Goal: Information Seeking & Learning: Learn about a topic

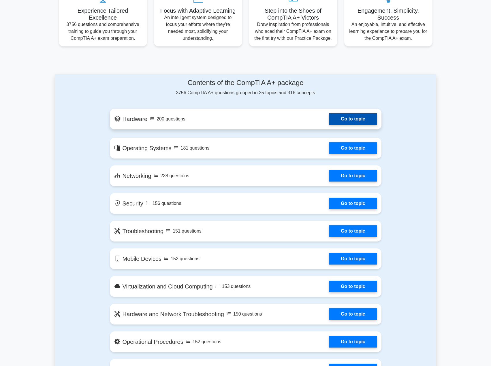
click at [354, 122] on link "Go to topic" at bounding box center [352, 119] width 47 height 12
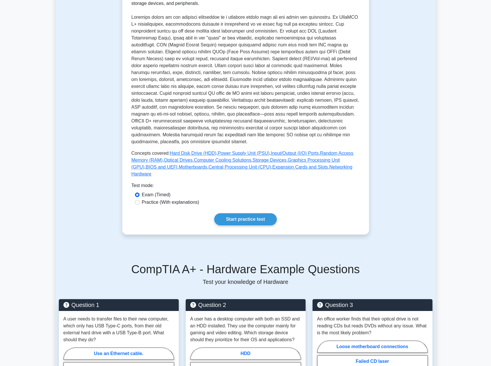
scroll to position [205, 0]
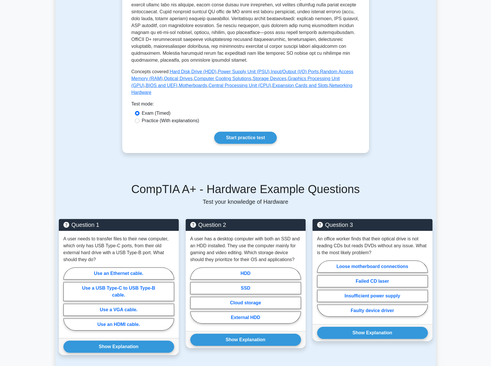
click at [156, 121] on label "Practice (With explanations)" at bounding box center [170, 120] width 57 height 7
click at [140, 121] on input "Practice (With explanations)" at bounding box center [137, 120] width 5 height 5
radio input "true"
click at [235, 141] on link "Start practice test" at bounding box center [245, 138] width 63 height 12
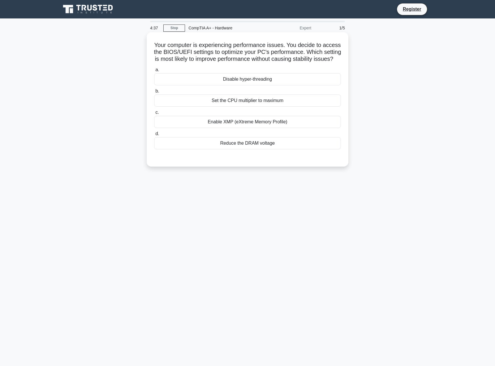
click at [253, 84] on div "Disable hyper-threading" at bounding box center [247, 79] width 187 height 12
click at [154, 72] on input "a. Disable hyper-threading" at bounding box center [154, 70] width 0 height 4
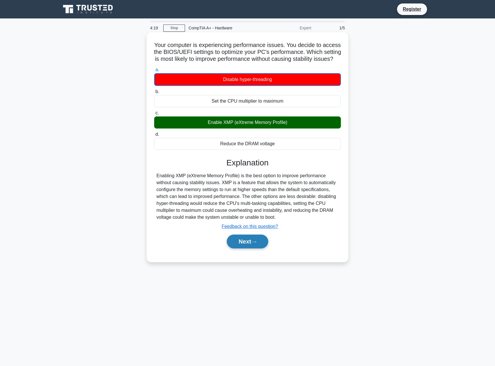
click at [256, 244] on icon at bounding box center [253, 241] width 5 height 3
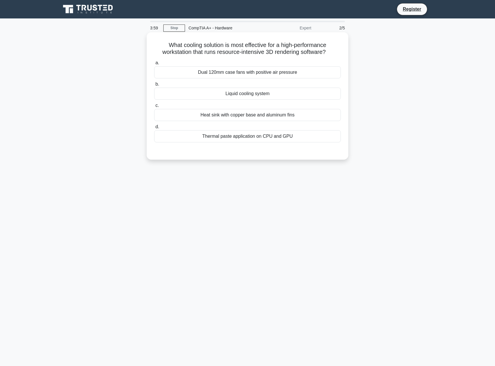
click at [258, 93] on div "Liquid cooling system" at bounding box center [247, 94] width 187 height 12
click at [154, 86] on input "b. Liquid cooling system" at bounding box center [154, 84] width 0 height 4
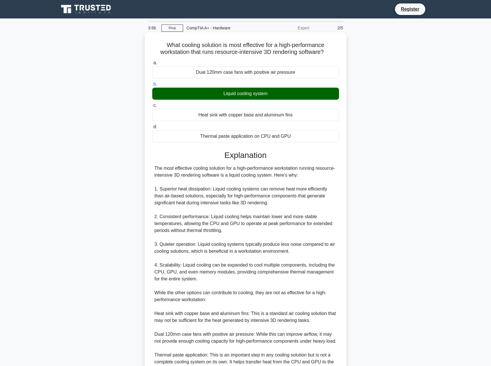
scroll to position [72, 0]
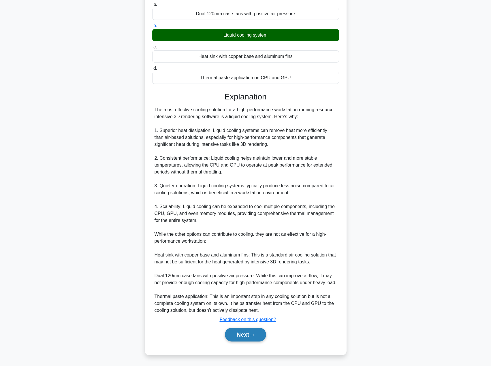
click at [244, 338] on button "Next" at bounding box center [245, 335] width 41 height 14
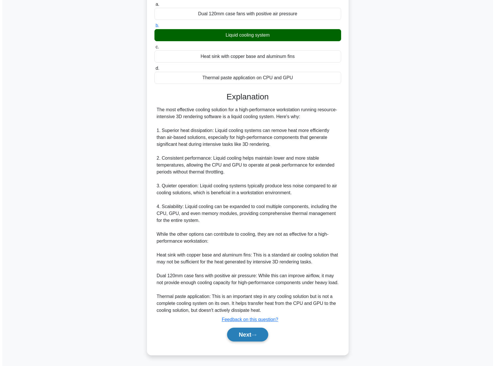
scroll to position [0, 0]
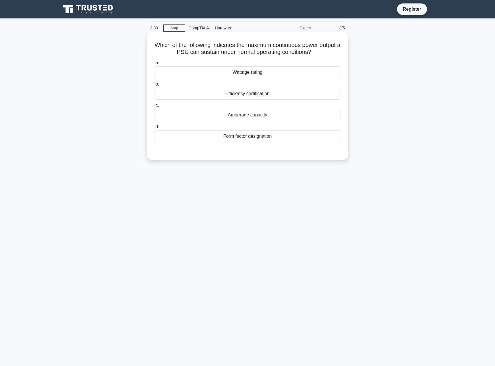
click at [281, 116] on div "Amperage capacity" at bounding box center [247, 115] width 187 height 12
click at [154, 108] on input "c. Amperage capacity" at bounding box center [154, 106] width 0 height 4
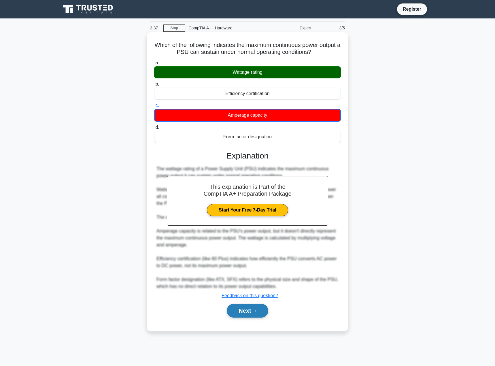
click at [266, 310] on button "Next" at bounding box center [247, 311] width 41 height 14
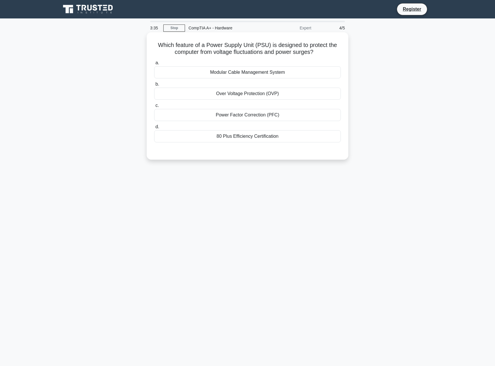
click at [255, 114] on div "Power Factor Correction (PFC)" at bounding box center [247, 115] width 187 height 12
click at [154, 108] on input "c. Power Factor Correction (PFC)" at bounding box center [154, 106] width 0 height 4
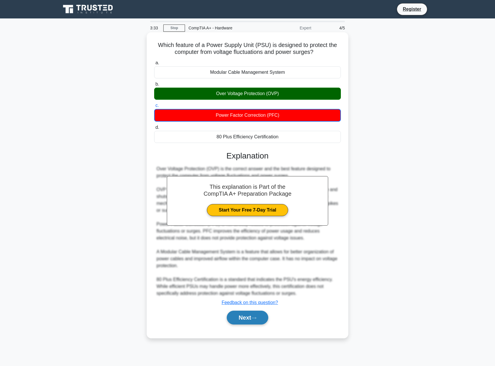
click at [260, 316] on button "Next" at bounding box center [247, 318] width 41 height 14
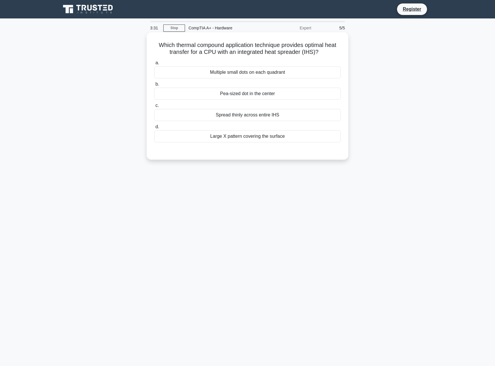
click at [284, 107] on label "c. Spread thinly across entire IHS" at bounding box center [247, 111] width 187 height 19
click at [154, 107] on input "c. Spread thinly across entire IHS" at bounding box center [154, 106] width 0 height 4
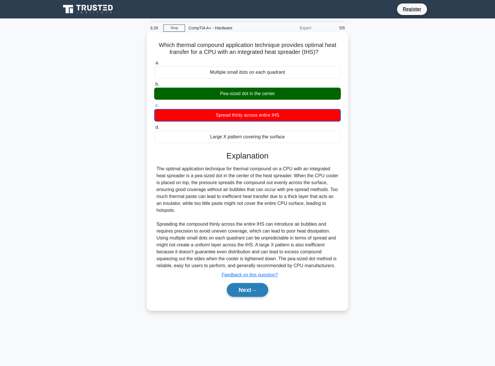
click at [258, 297] on button "Next" at bounding box center [247, 290] width 41 height 14
